Goal: Task Accomplishment & Management: Complete application form

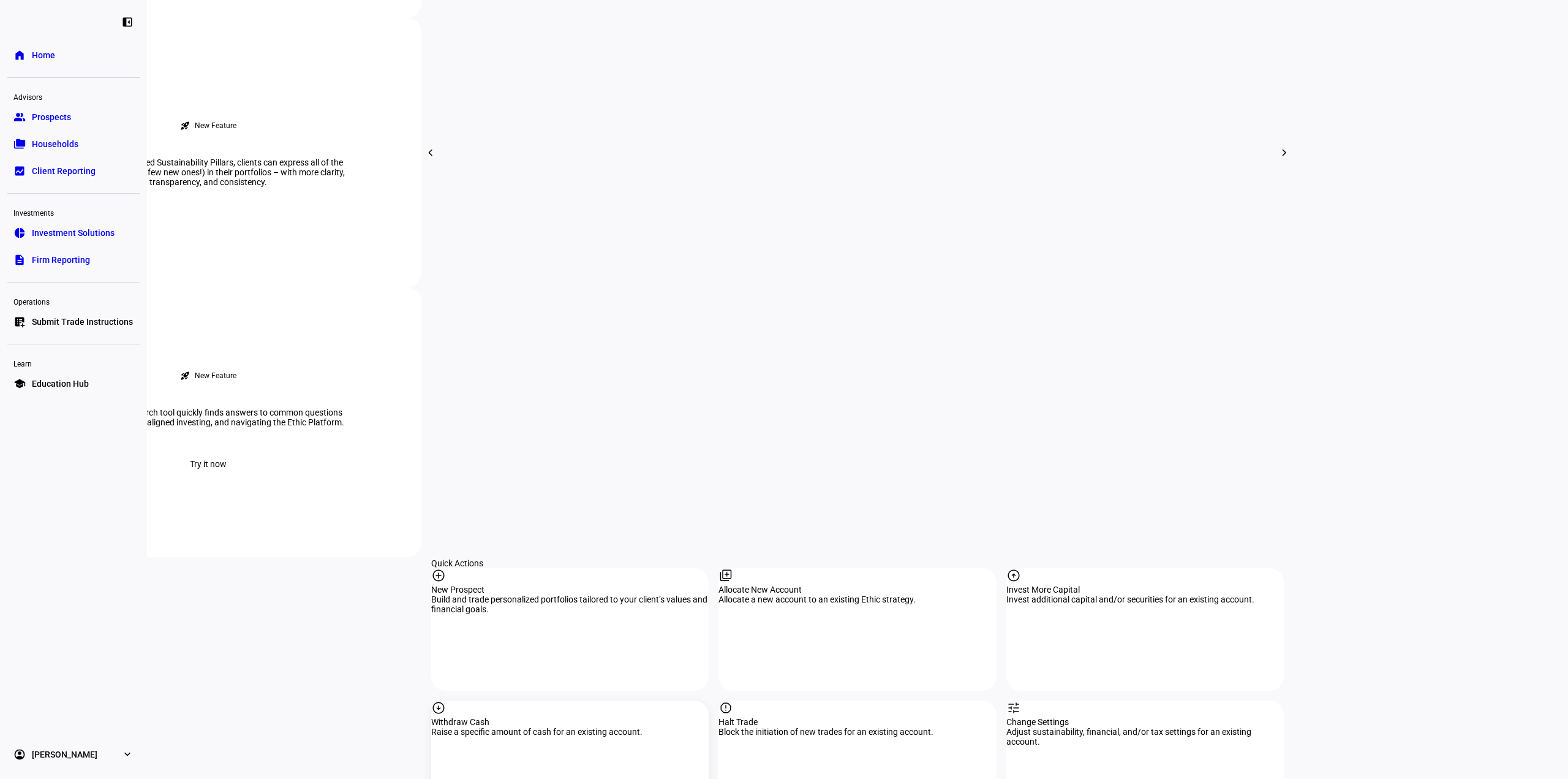
scroll to position [796, 0]
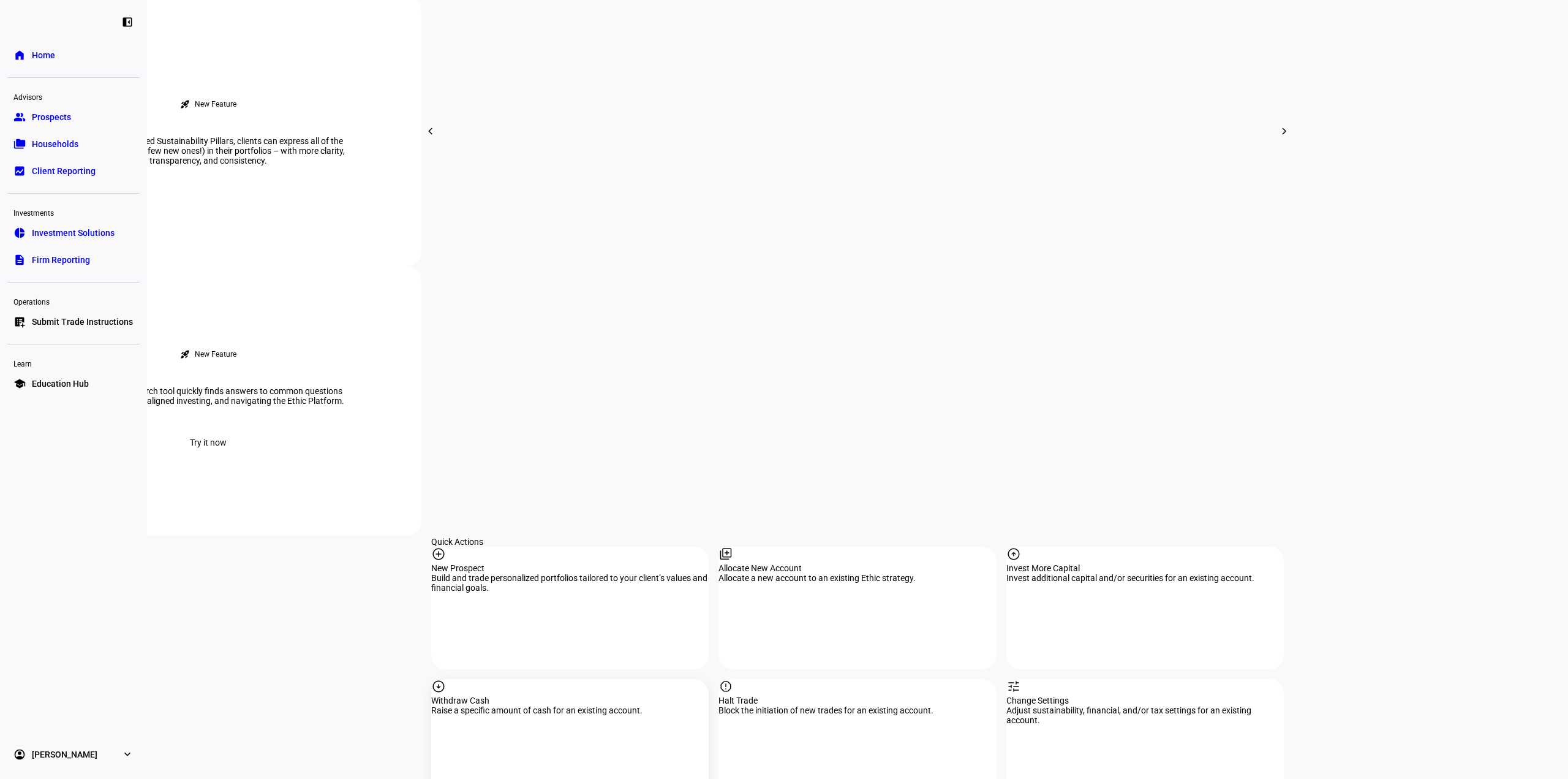
click at [584, 696] on div "Withdraw Cash" at bounding box center [569, 701] width 277 height 10
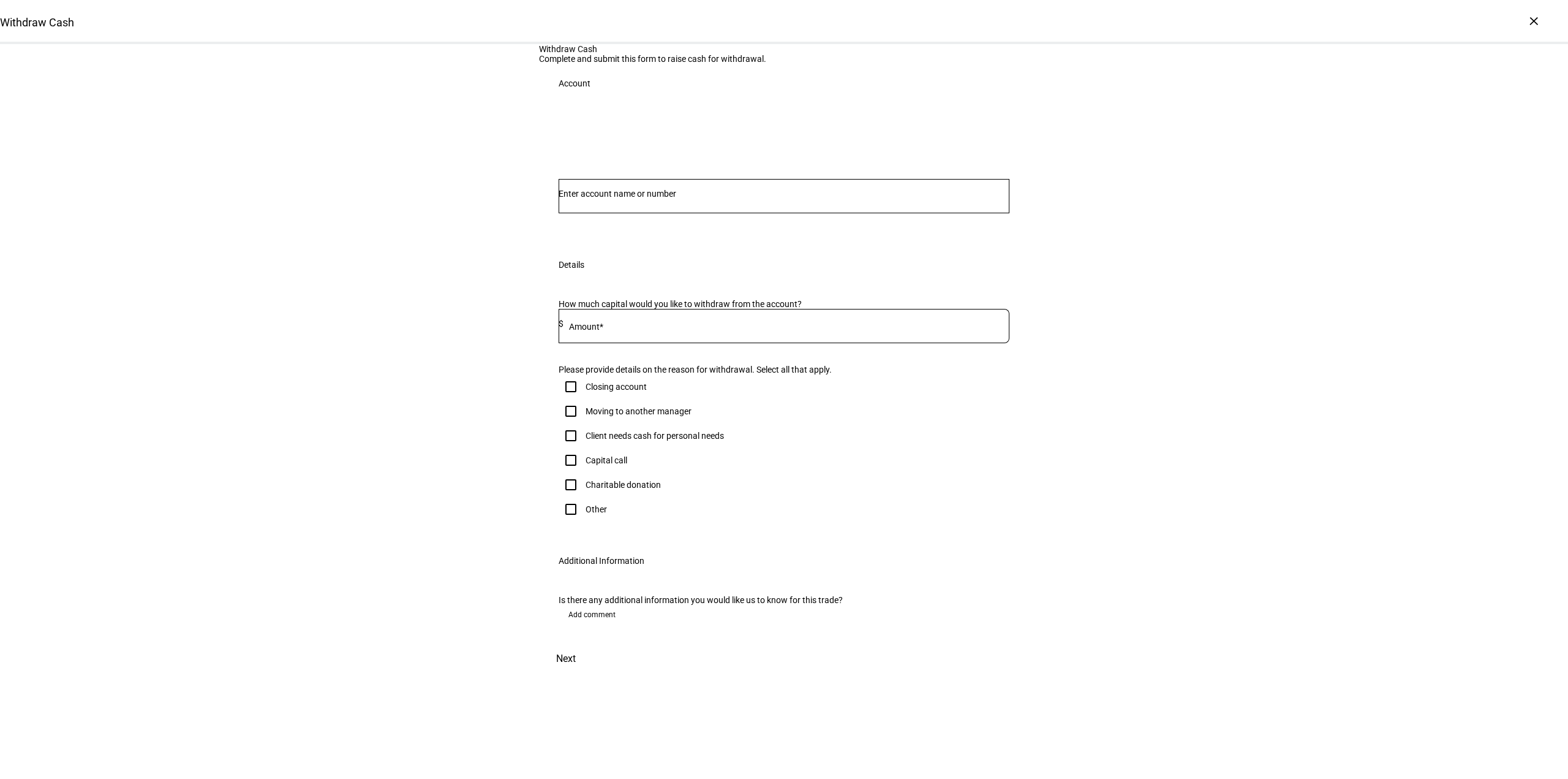
click at [660, 375] on div "Please provide details on the reason for withdrawal. Select all that apply." at bounding box center [784, 370] width 450 height 10
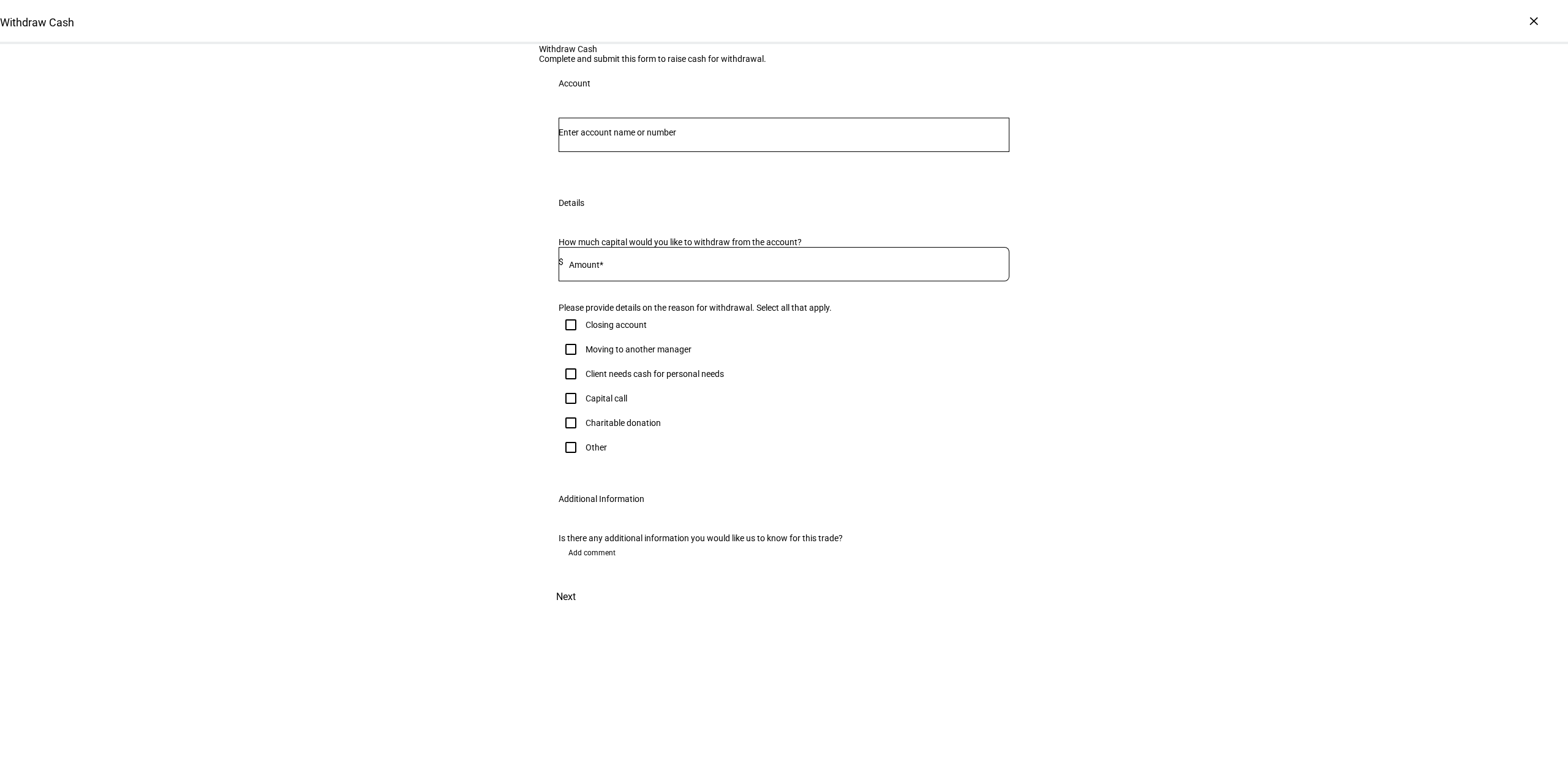
click at [652, 152] on div at bounding box center [784, 134] width 450 height 34
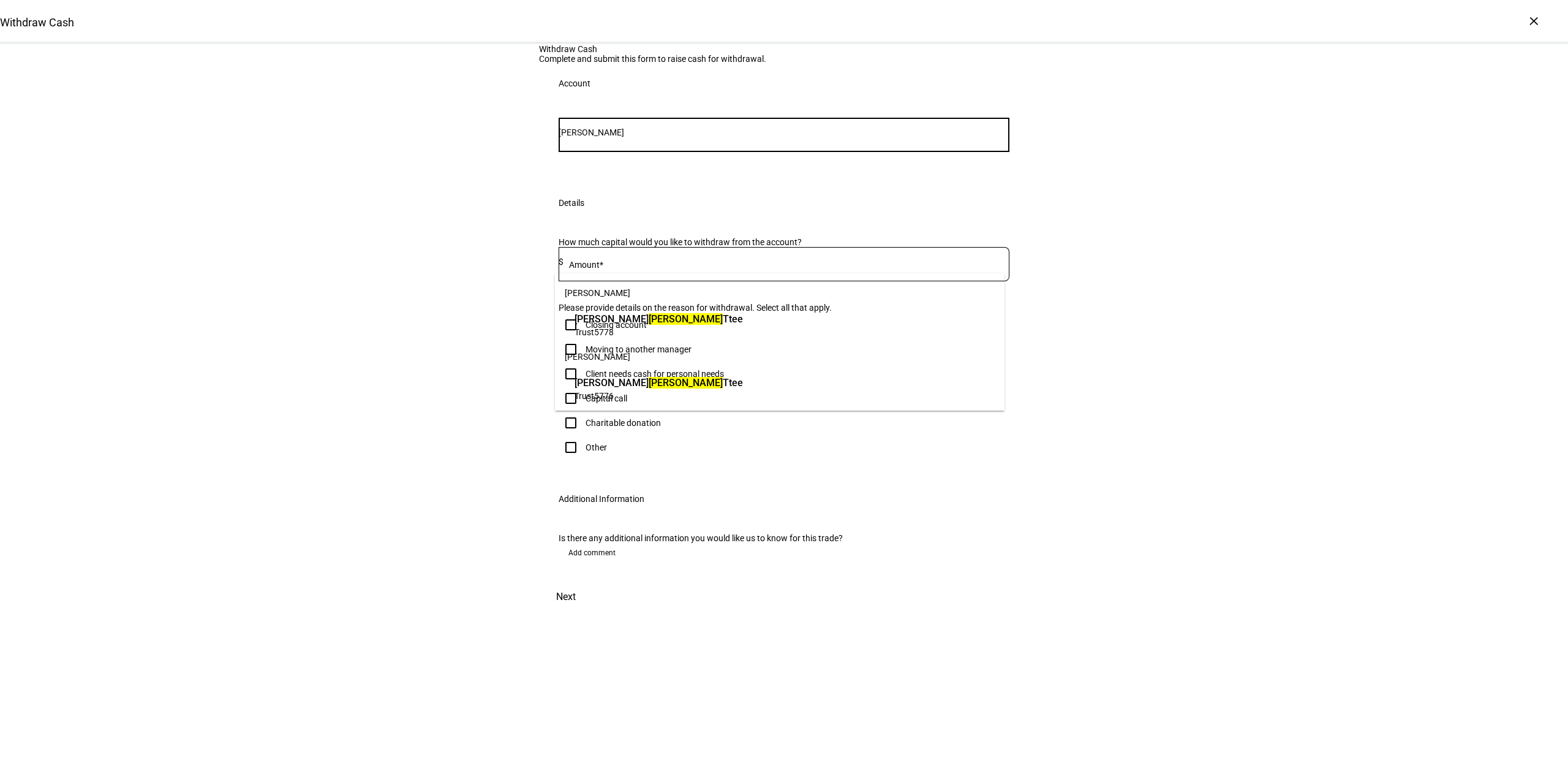
type input "[PERSON_NAME]"
click at [651, 406] on div "[PERSON_NAME] [PERSON_NAME] Trust 5778 [PERSON_NAME] [PERSON_NAME] Ttee Trust 5…" at bounding box center [779, 341] width 450 height 137
click at [665, 383] on span "[PERSON_NAME]" at bounding box center [658, 382] width 169 height 14
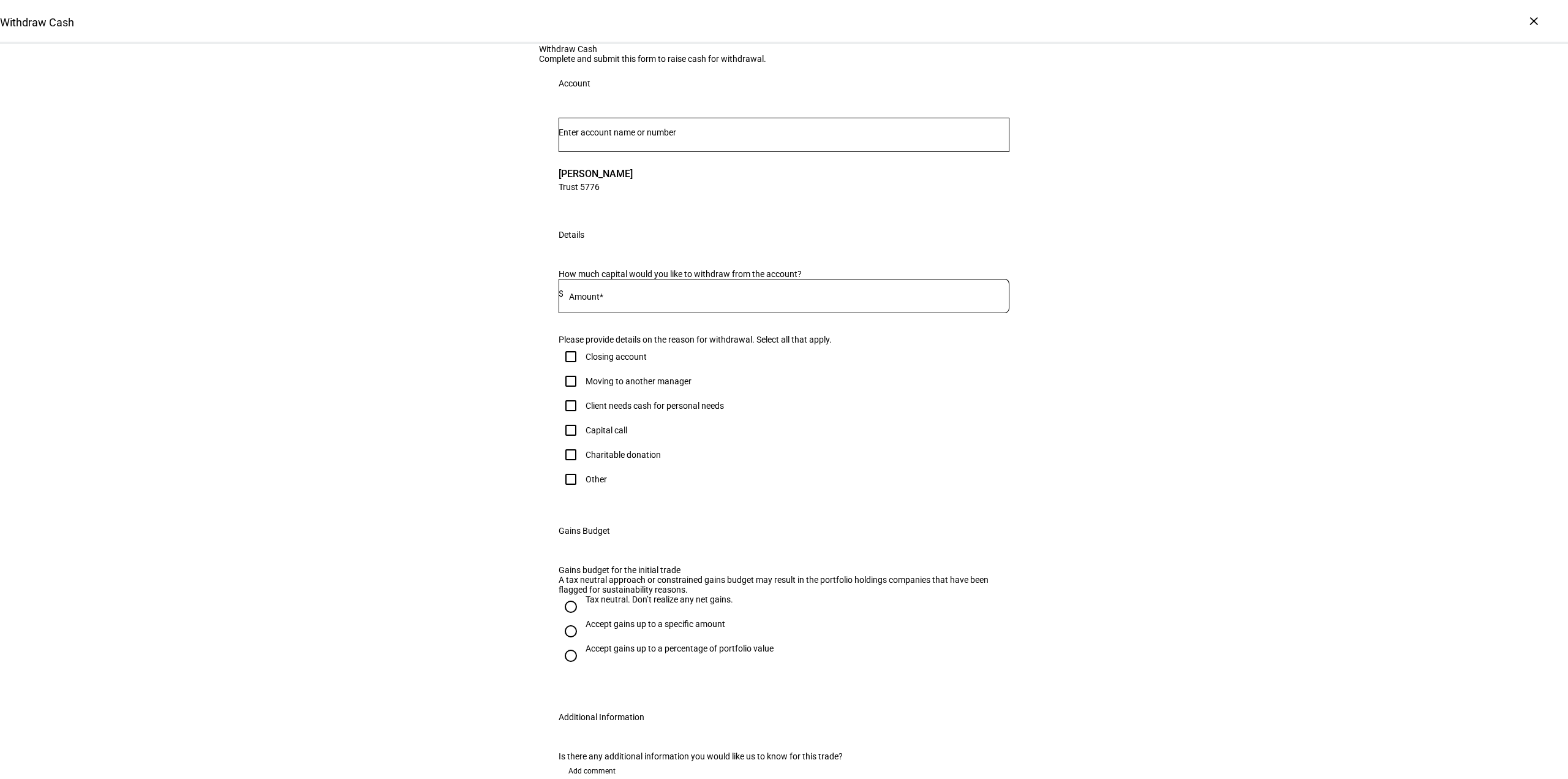
click at [639, 299] on input at bounding box center [787, 293] width 446 height 10
type input "140,000"
click at [1097, 476] on div "Withdraw Cash Complete and submit this form to raise cash for withdrawal. Accou…" at bounding box center [784, 437] width 1568 height 786
click at [658, 411] on div "Client needs cash for personal needs" at bounding box center [654, 406] width 138 height 10
click at [583, 418] on input "Client needs cash for personal needs" at bounding box center [571, 406] width 25 height 25
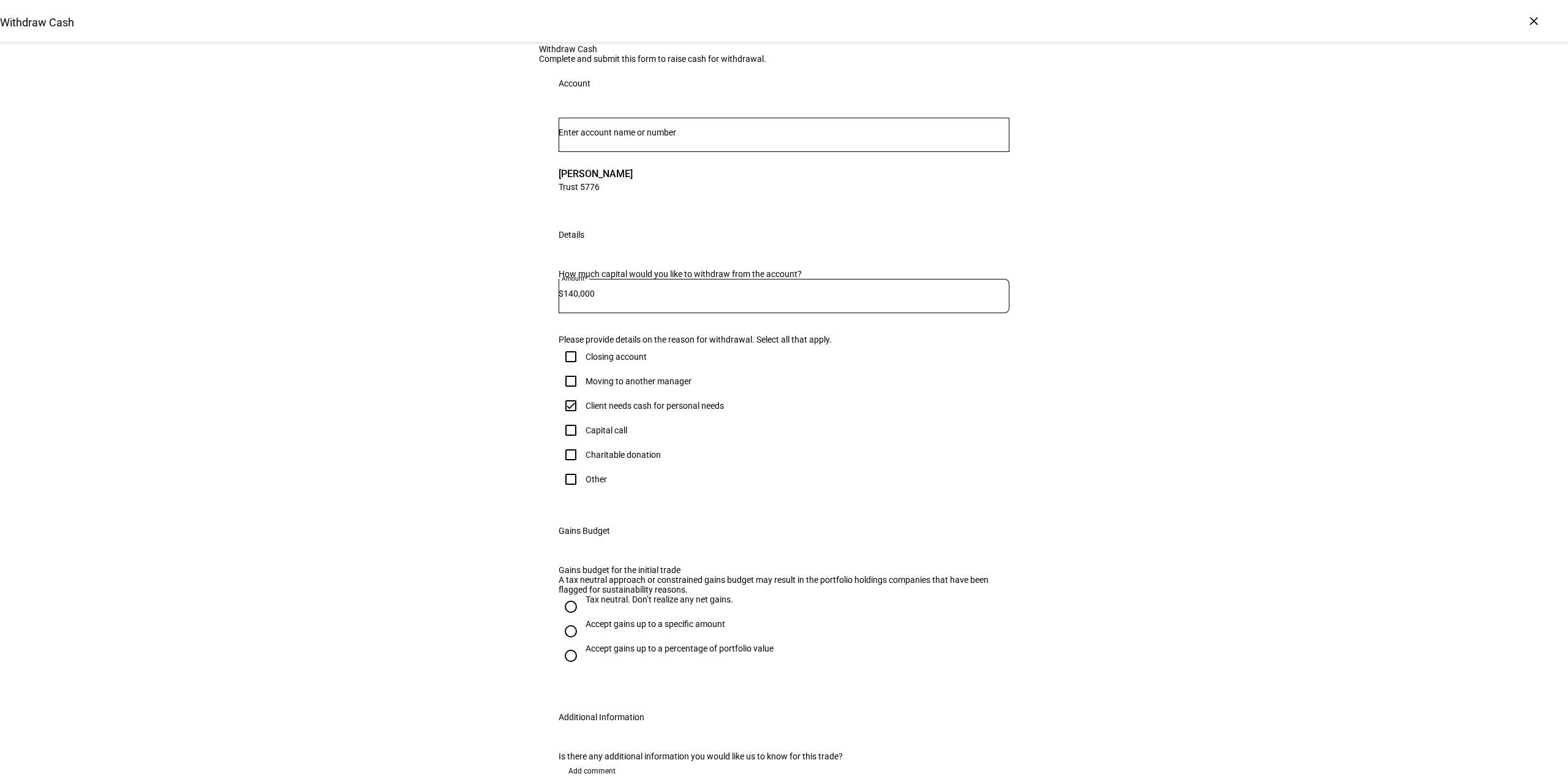
checkbox input "true"
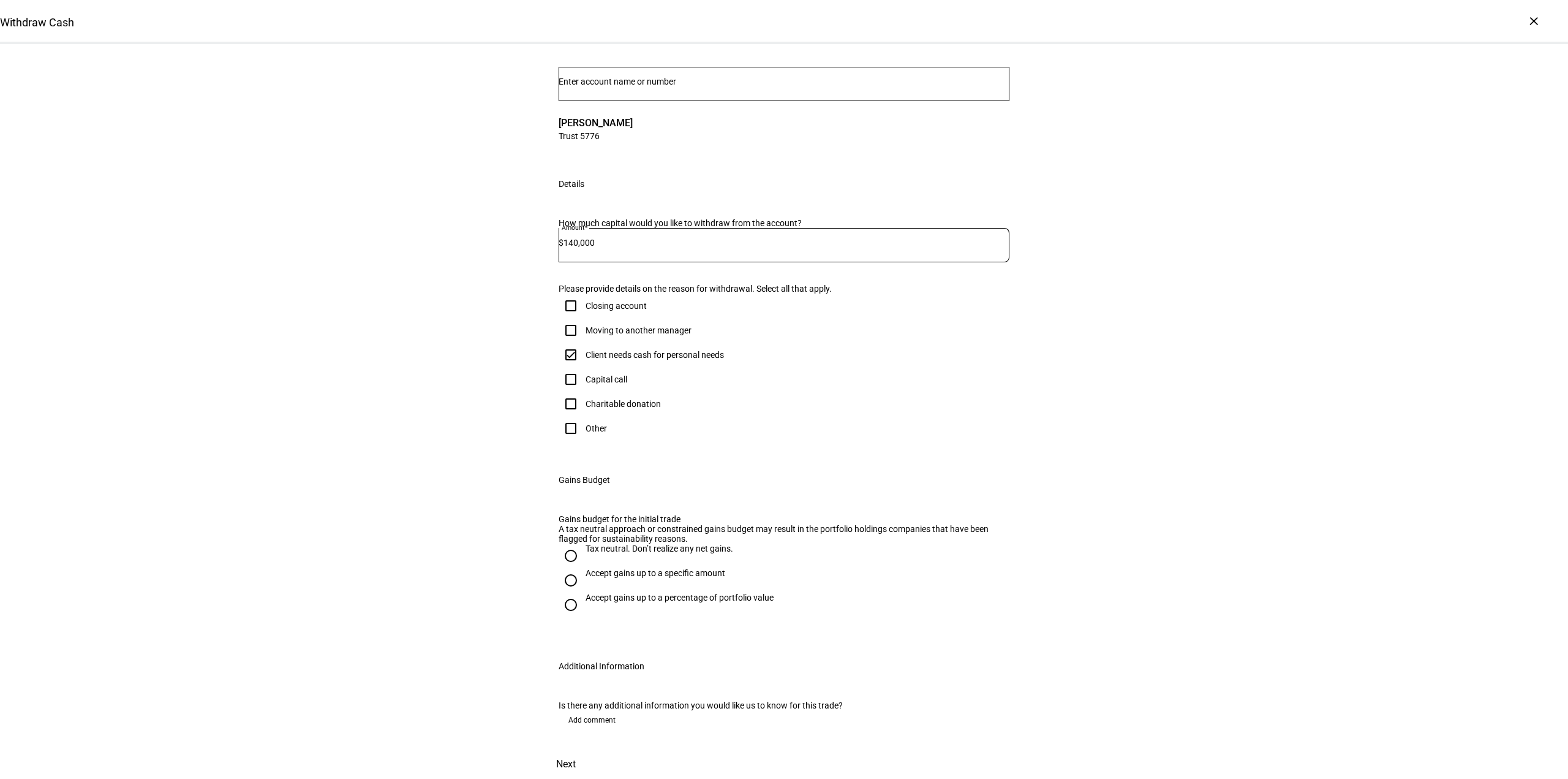
scroll to position [307, 0]
click at [600, 568] on div "Accept gains up to a specific amount" at bounding box center [655, 573] width 140 height 10
click at [577, 565] on div at bounding box center [571, 580] width 30 height 30
radio input "true"
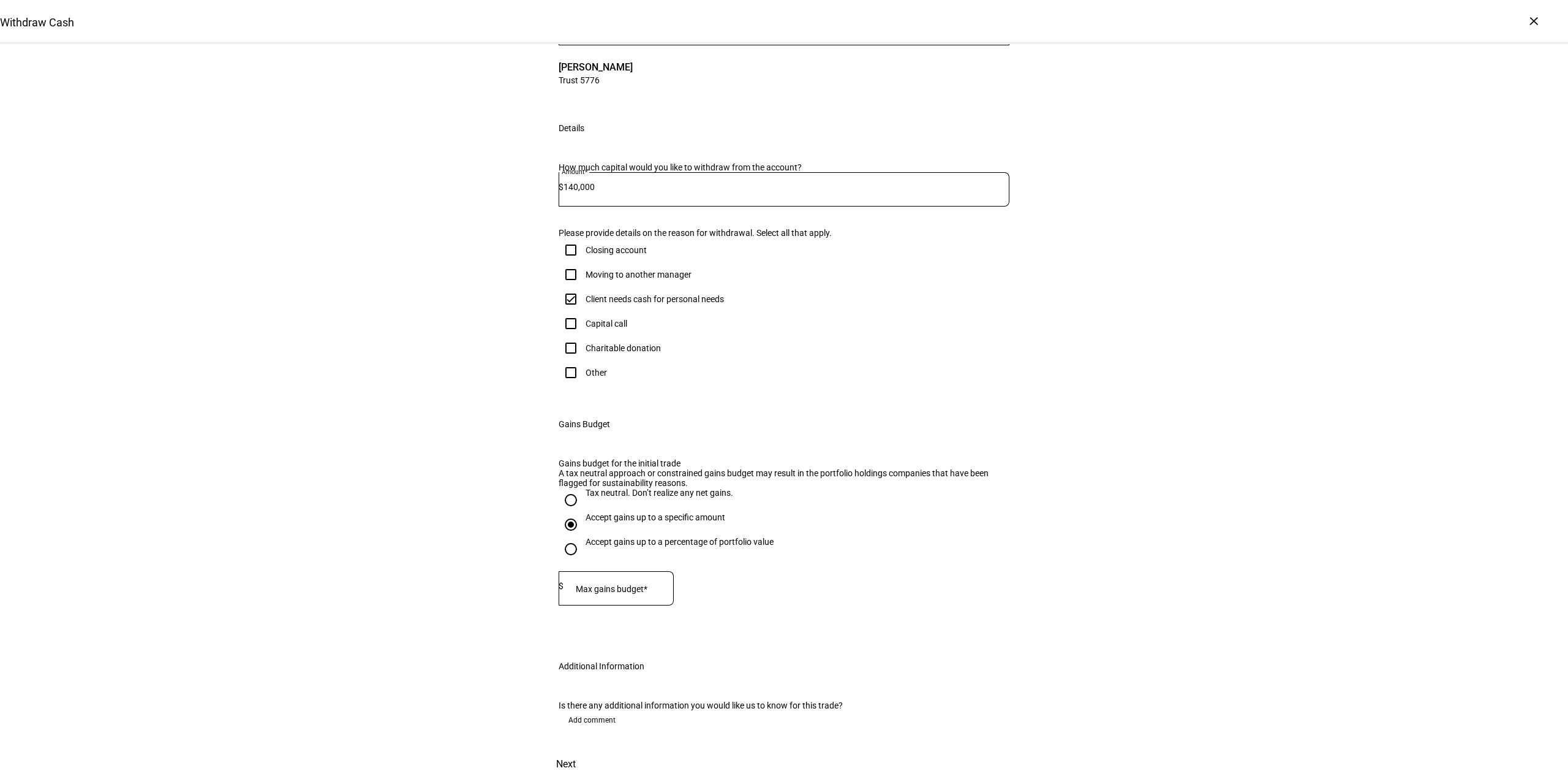
drag, startPoint x: 625, startPoint y: 581, endPoint x: 664, endPoint y: 593, distance: 40.8
click at [624, 584] on mat-label "Max gains budget*" at bounding box center [611, 589] width 72 height 10
type input "87,000"
click at [316, 601] on div "Withdraw Cash Complete and submit this form to raise cash for withdrawal. Accou…" at bounding box center [784, 358] width 1568 height 841
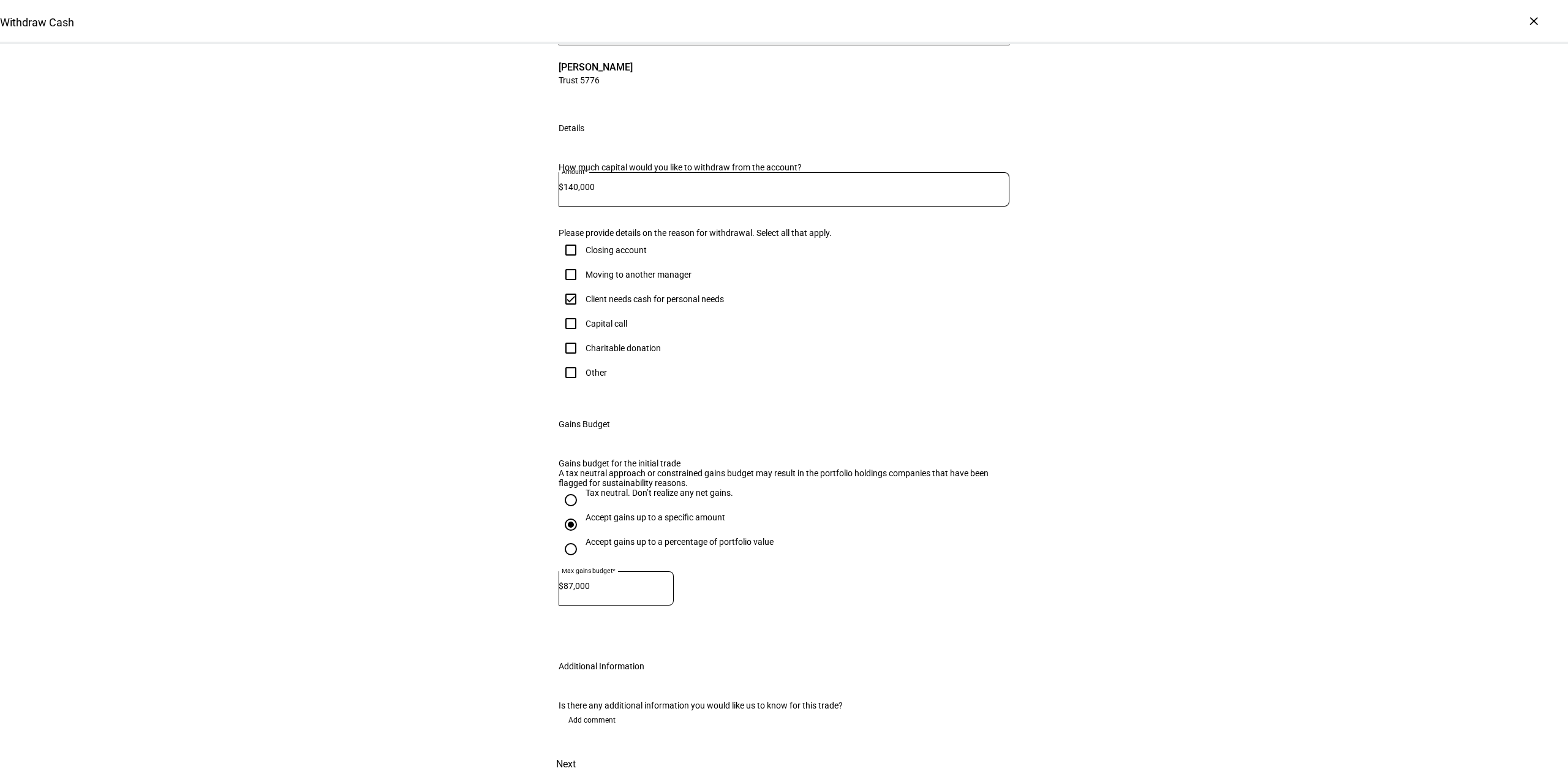
drag, startPoint x: 1006, startPoint y: 738, endPoint x: 974, endPoint y: 732, distance: 32.6
click at [576, 749] on span "Next" at bounding box center [566, 764] width 20 height 30
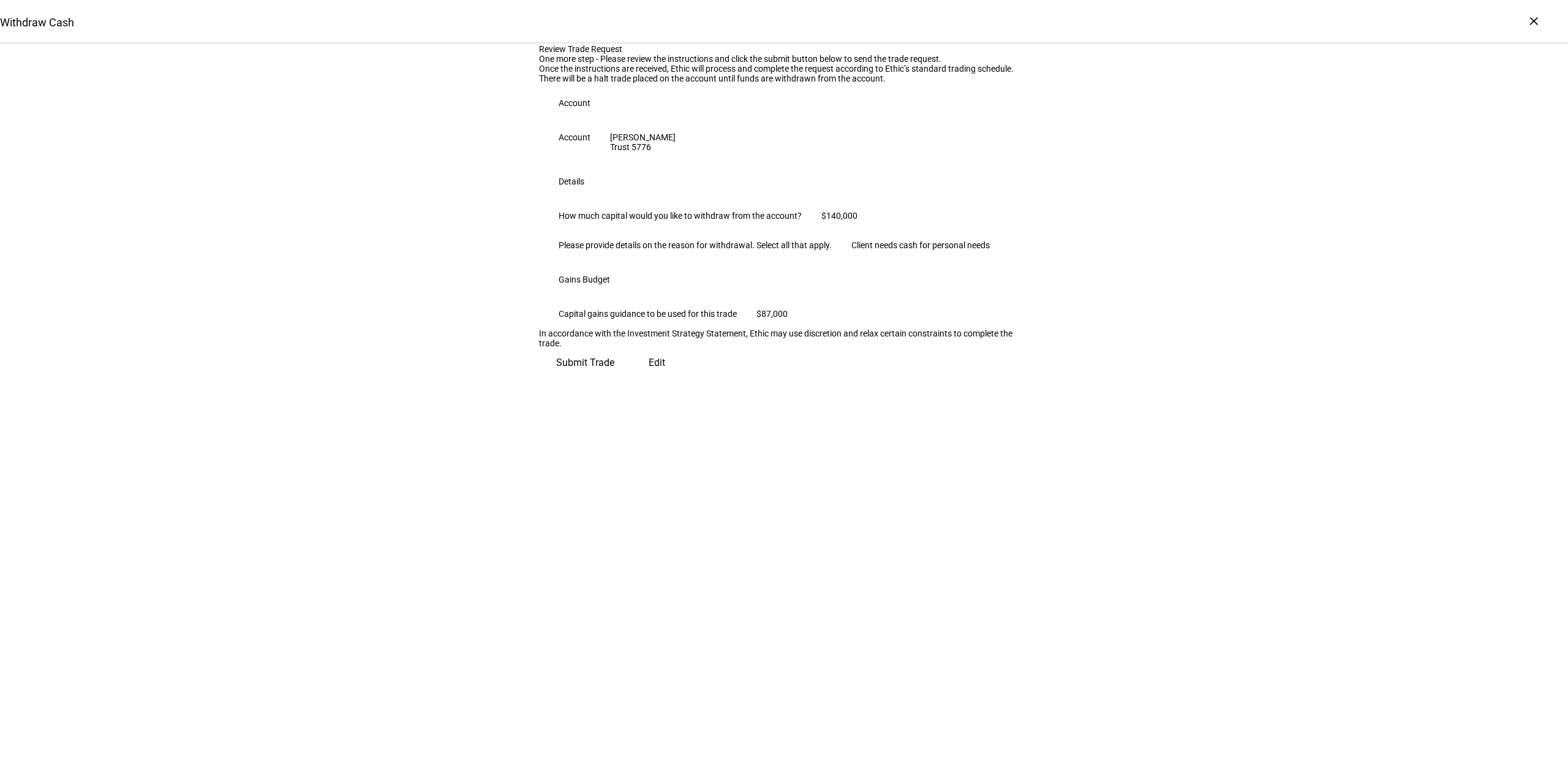
click at [614, 378] on span "Submit Trade" at bounding box center [585, 362] width 58 height 30
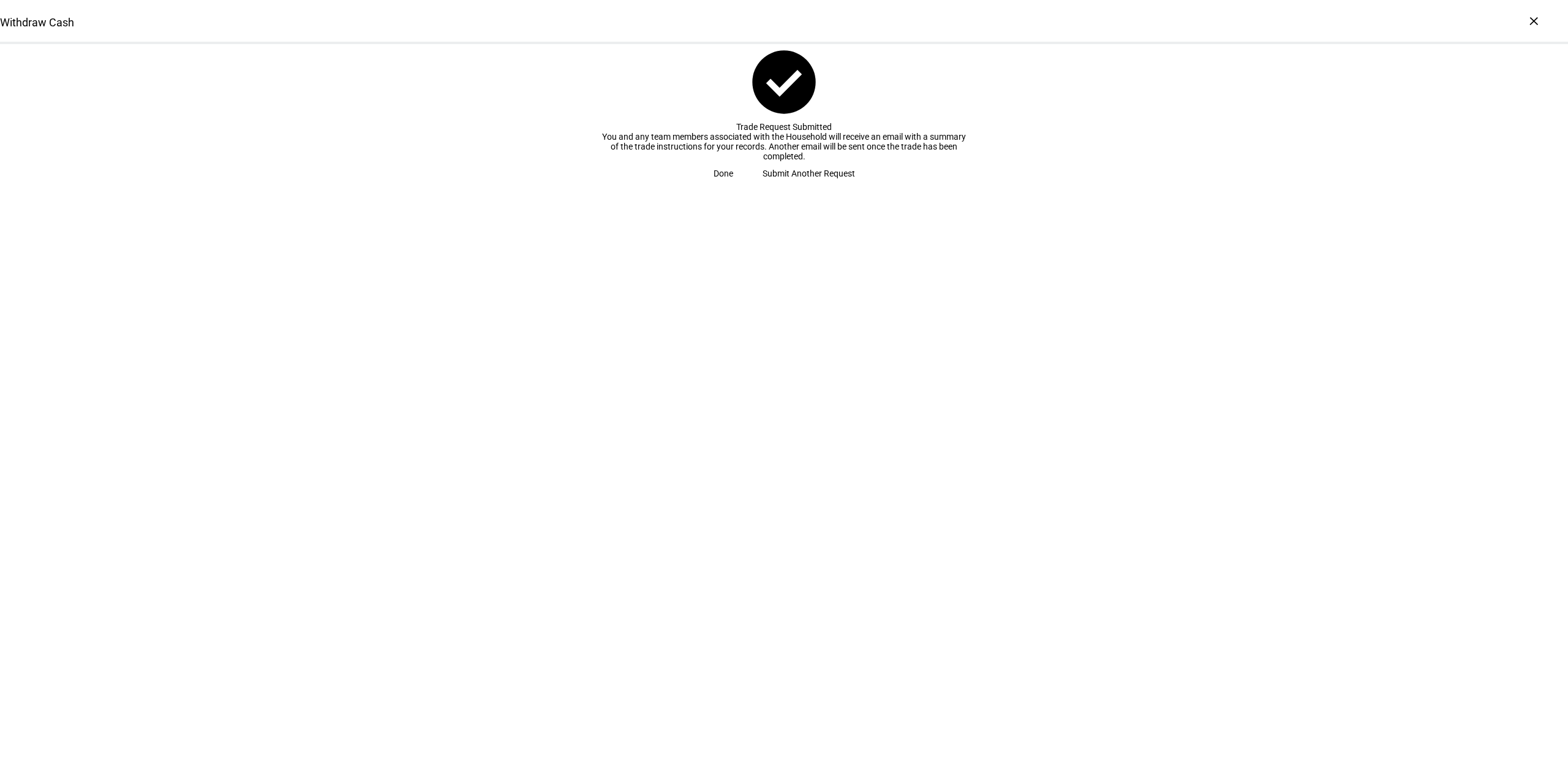
click at [733, 186] on span "Done" at bounding box center [723, 173] width 20 height 25
